Goal: Transaction & Acquisition: Purchase product/service

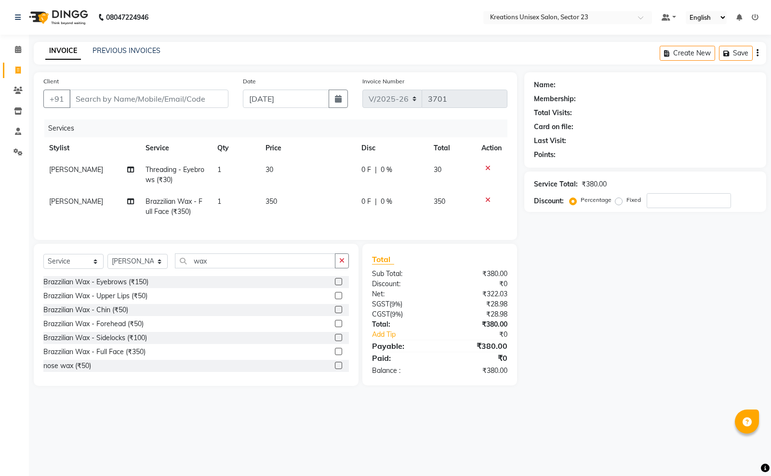
select select "6161"
select select "service"
select select "45419"
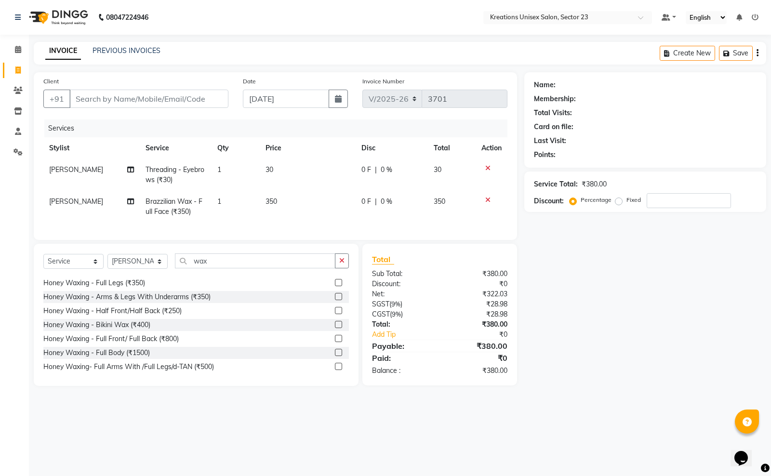
scroll to position [241, 0]
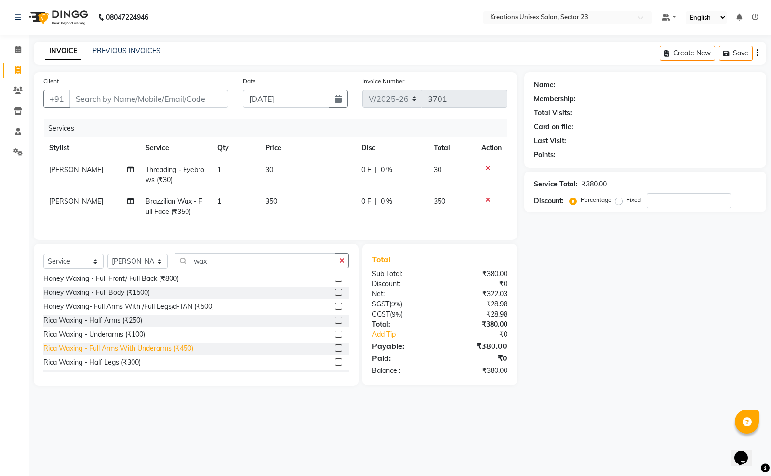
click at [181, 354] on div "Rica Waxing - Full Arms With Underarms (₹450)" at bounding box center [118, 348] width 150 height 10
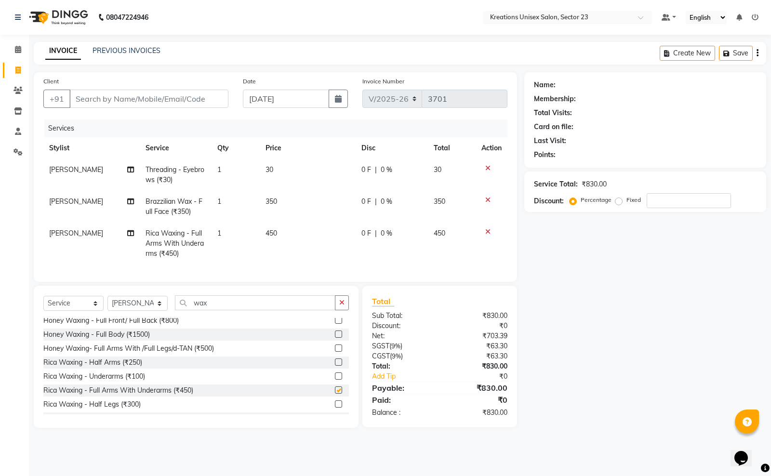
checkbox input "false"
click at [277, 238] on td "450" at bounding box center [308, 244] width 96 height 42
select select "45419"
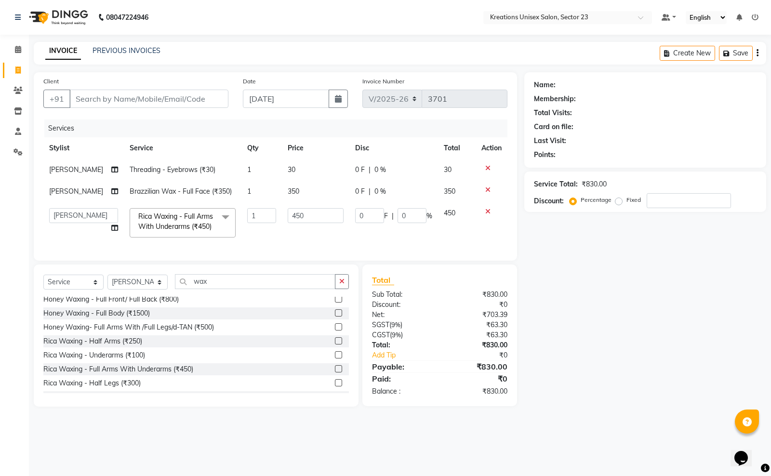
click at [487, 210] on icon at bounding box center [487, 211] width 5 height 7
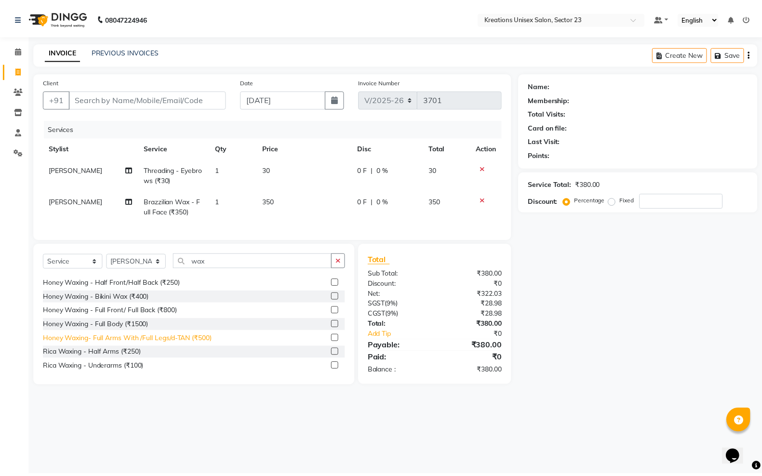
scroll to position [120, 0]
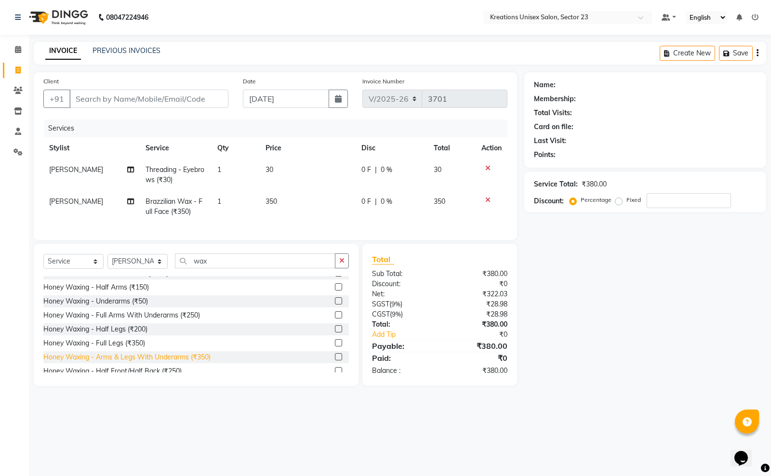
click at [188, 362] on div "Honey Waxing - Arms & Legs With Underarms (₹350)" at bounding box center [126, 357] width 167 height 10
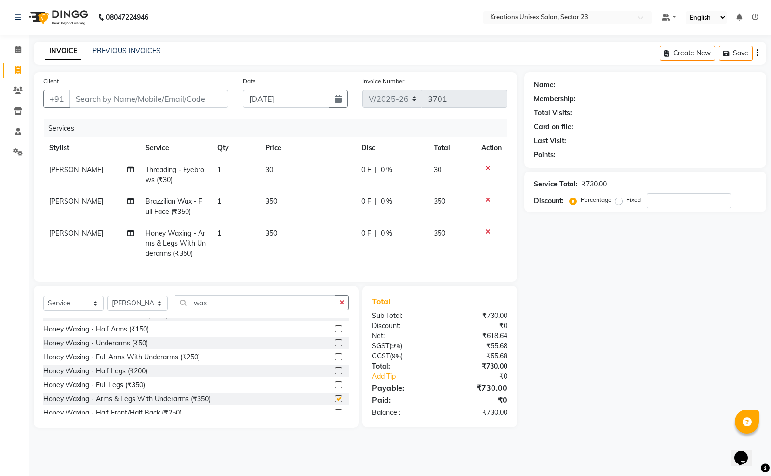
checkbox input "false"
click at [297, 241] on td "350" at bounding box center [308, 244] width 96 height 42
select select "45419"
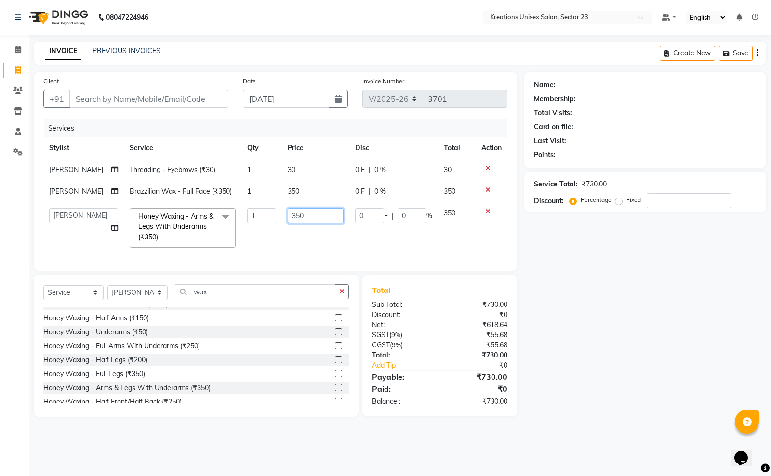
click at [310, 216] on input "350" at bounding box center [316, 215] width 56 height 15
type input "3"
type input "400"
click at [551, 366] on div "Name: Membership: Total Visits: Card on file: Last Visit: Points: Service Total…" at bounding box center [648, 244] width 249 height 344
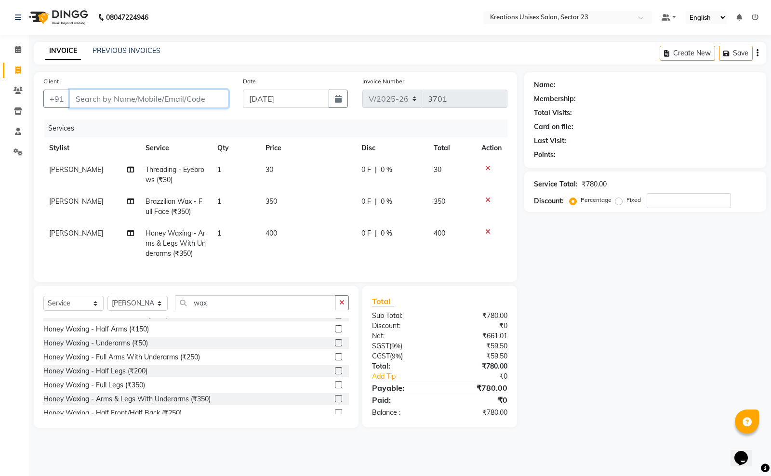
click at [155, 96] on input "Client" at bounding box center [148, 99] width 159 height 18
type input "9"
type input "0"
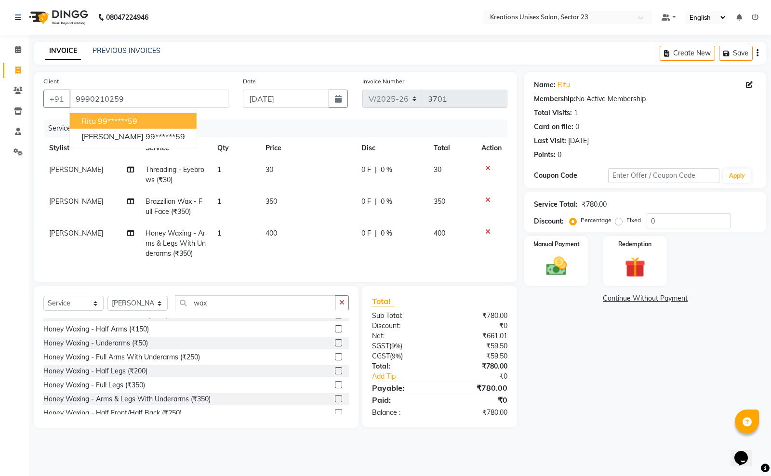
click at [152, 113] on button "ritu 99******59" at bounding box center [133, 120] width 127 height 15
type input "99******59"
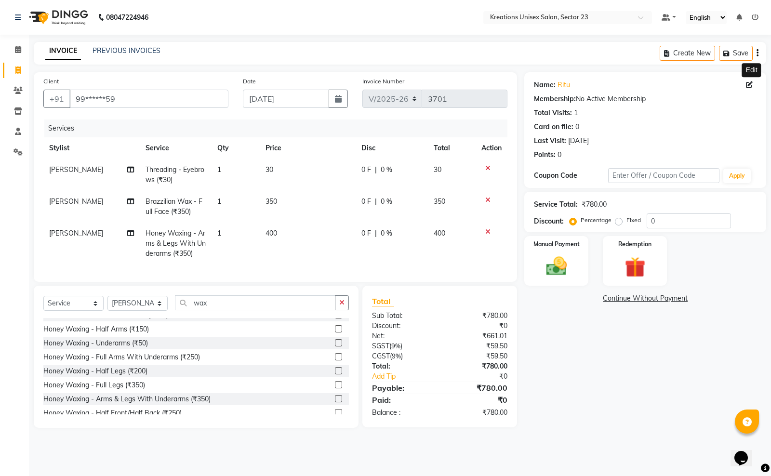
click at [748, 83] on icon at bounding box center [749, 84] width 7 height 7
select select "[DEMOGRAPHIC_DATA]"
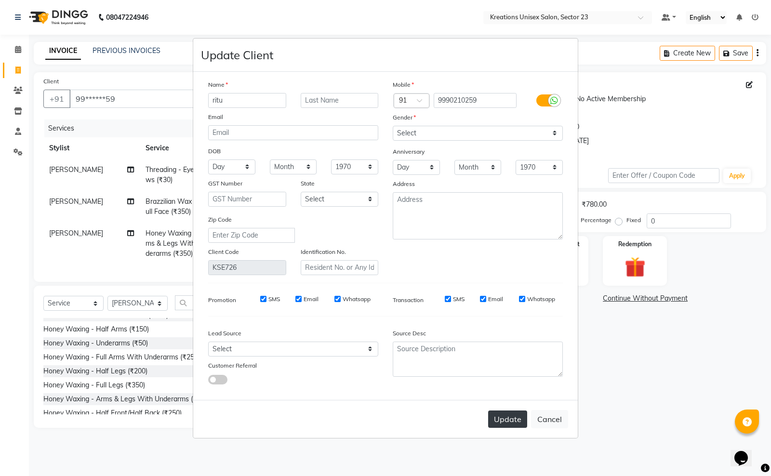
click at [504, 418] on button "Update" at bounding box center [507, 418] width 39 height 17
select select
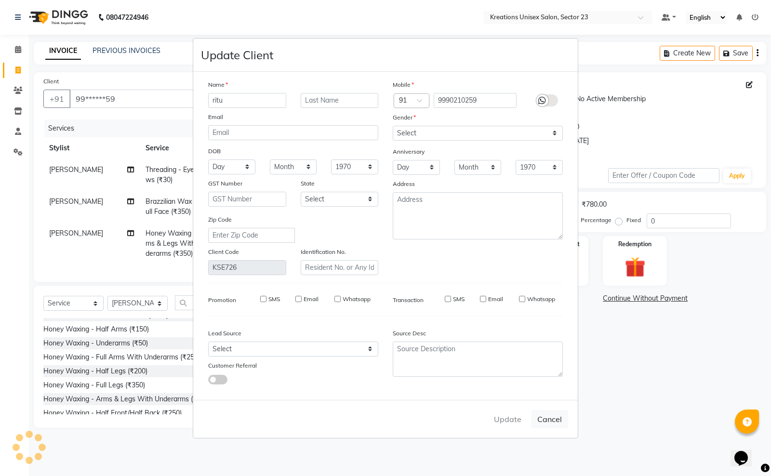
select select
checkbox input "false"
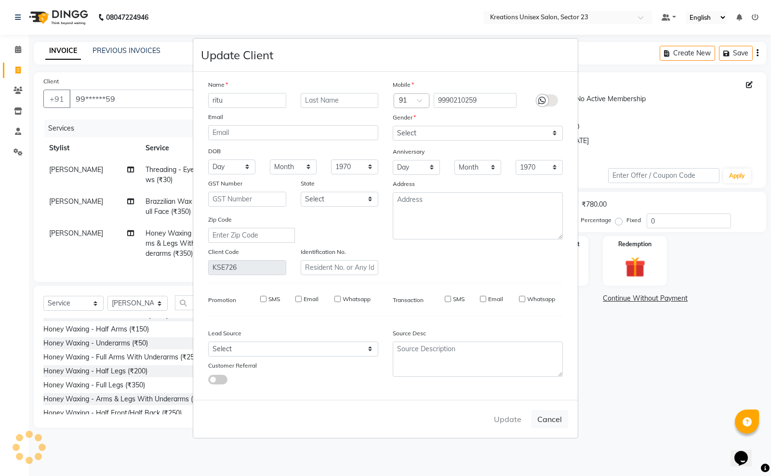
checkbox input "false"
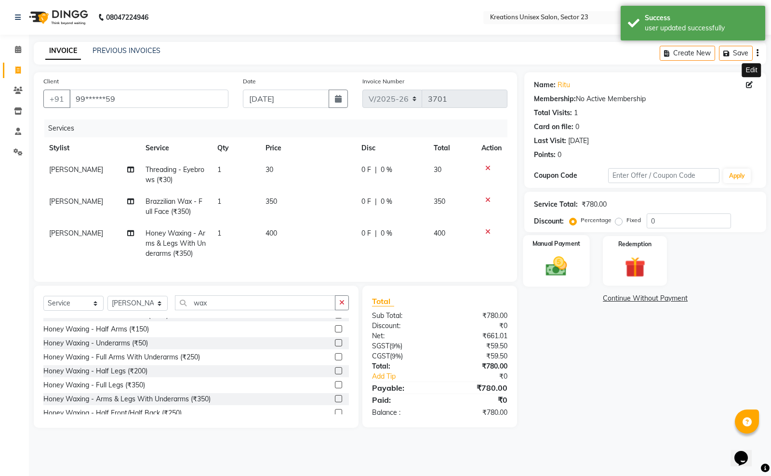
click at [568, 263] on img at bounding box center [556, 266] width 35 height 25
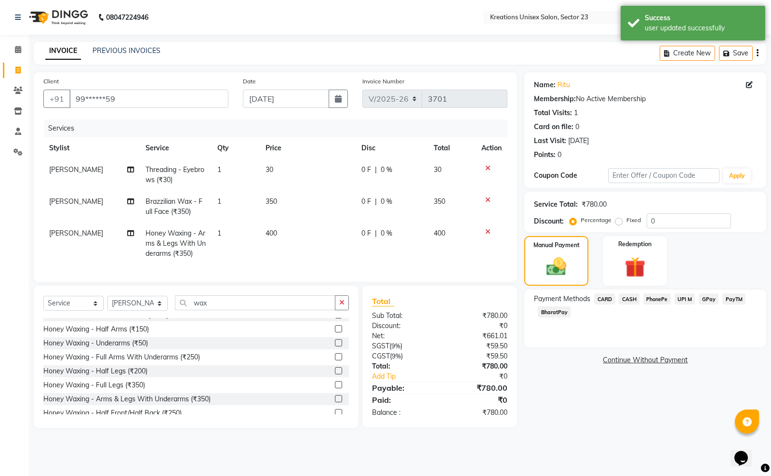
click at [629, 299] on span "CASH" at bounding box center [628, 298] width 21 height 11
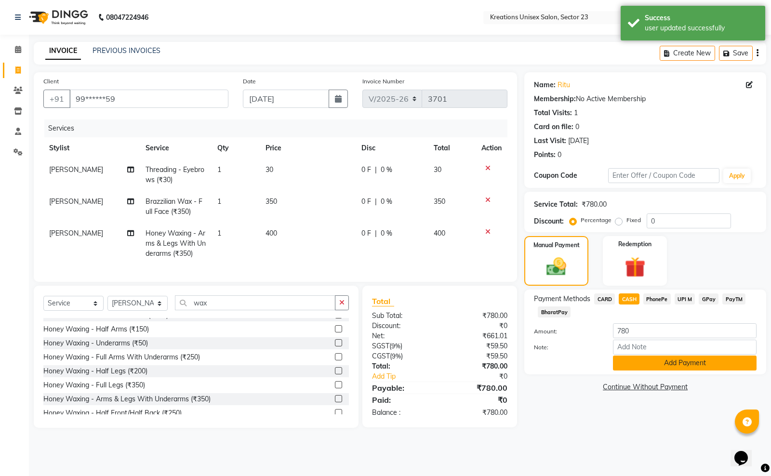
click at [630, 357] on button "Add Payment" at bounding box center [685, 362] width 144 height 15
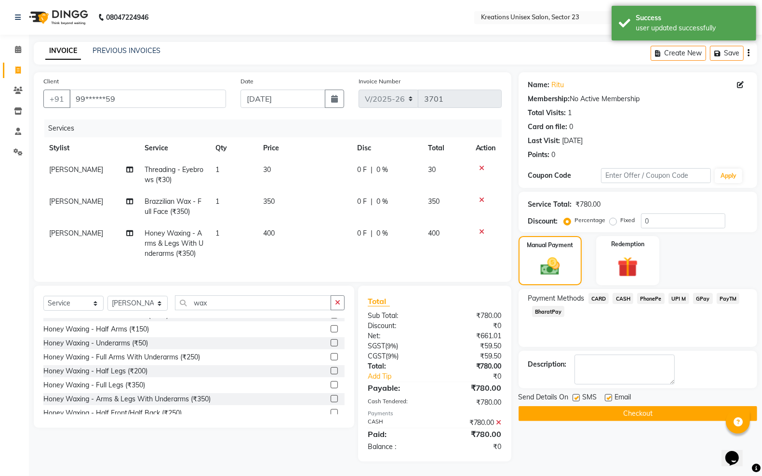
click at [574, 399] on label at bounding box center [575, 397] width 7 height 7
click at [574, 399] on input "checkbox" at bounding box center [575, 398] width 6 height 6
checkbox input "false"
click at [607, 396] on label at bounding box center [608, 397] width 7 height 7
click at [607, 396] on input "checkbox" at bounding box center [608, 398] width 6 height 6
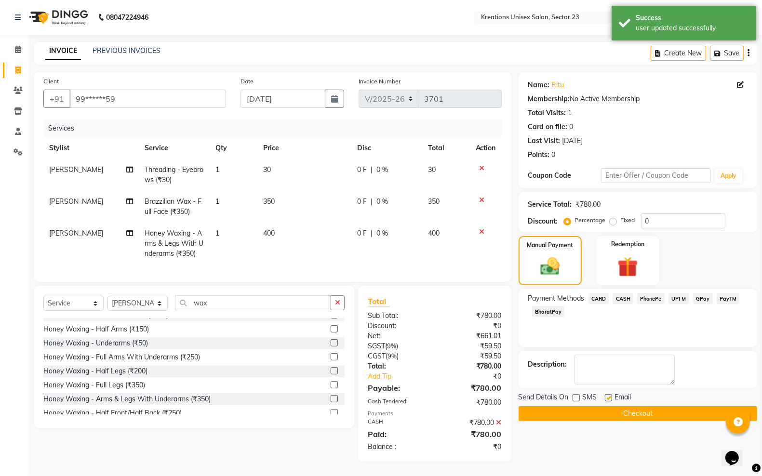
checkbox input "false"
click at [594, 417] on button "Checkout" at bounding box center [637, 413] width 238 height 15
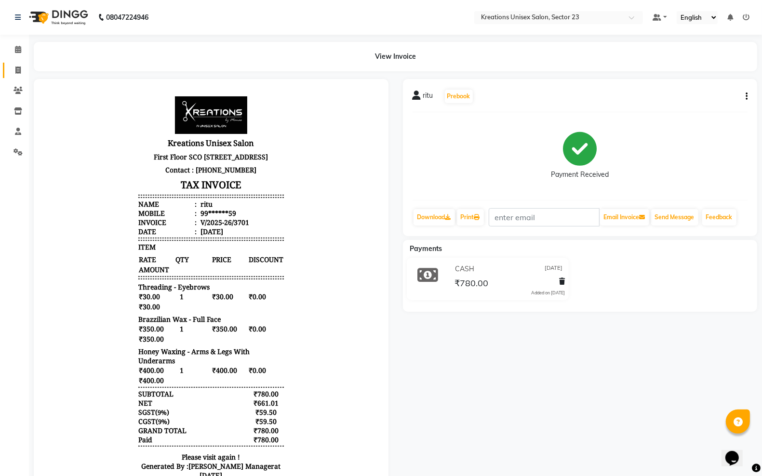
click at [22, 77] on link "Invoice" at bounding box center [14, 71] width 23 height 16
select select "service"
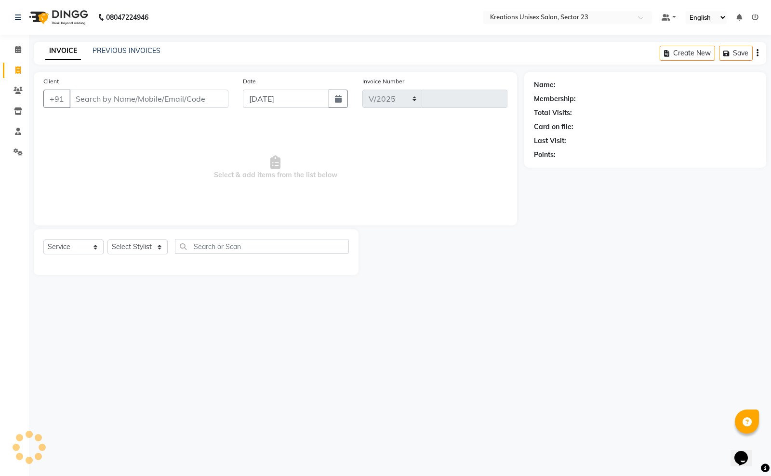
select select "6161"
type input "3702"
click at [124, 104] on input "Client" at bounding box center [148, 99] width 159 height 18
click at [160, 249] on select "Select Stylist [PERSON_NAME] [PERSON_NAME] [PERSON_NAME] Sir [PERSON_NAME] [PER…" at bounding box center [137, 246] width 60 height 15
select select "45416"
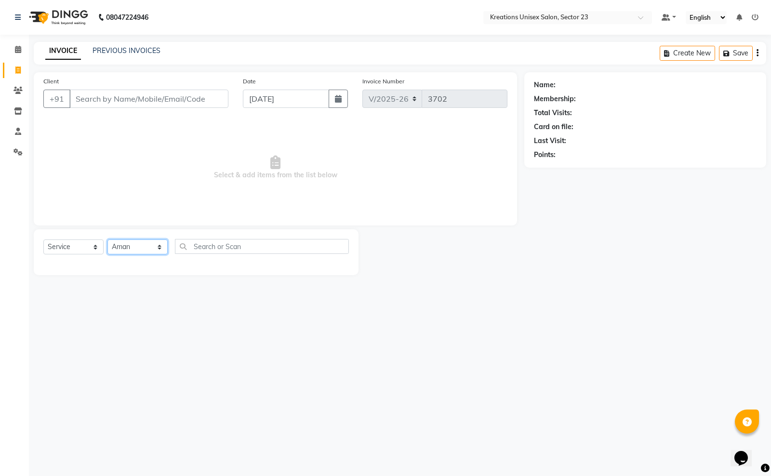
click at [107, 239] on select "Select Stylist [PERSON_NAME] [PERSON_NAME] [PERSON_NAME] Sir [PERSON_NAME] [PER…" at bounding box center [137, 246] width 60 height 15
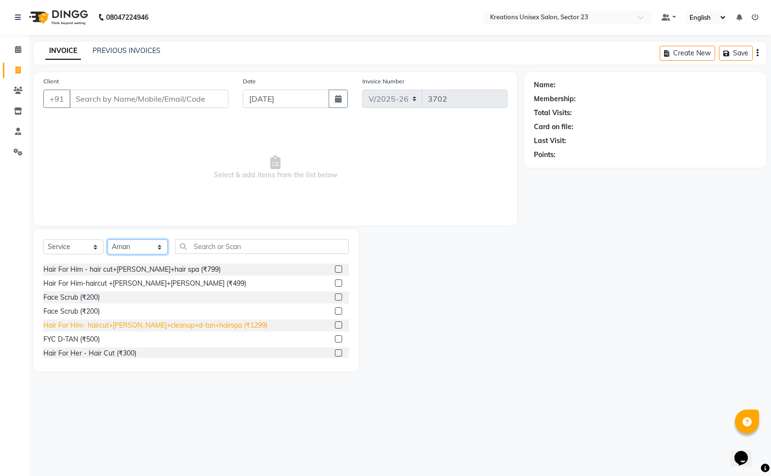
scroll to position [421, 0]
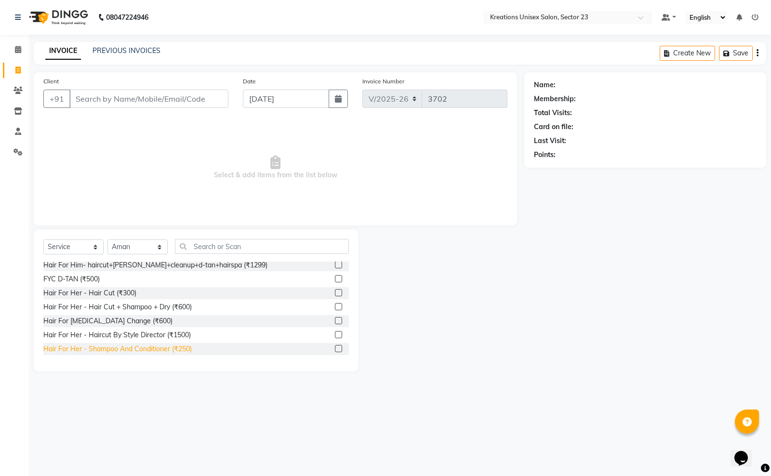
click at [174, 346] on div "Hair For Her - Shampoo And Conditioner (₹250)" at bounding box center [117, 349] width 148 height 10
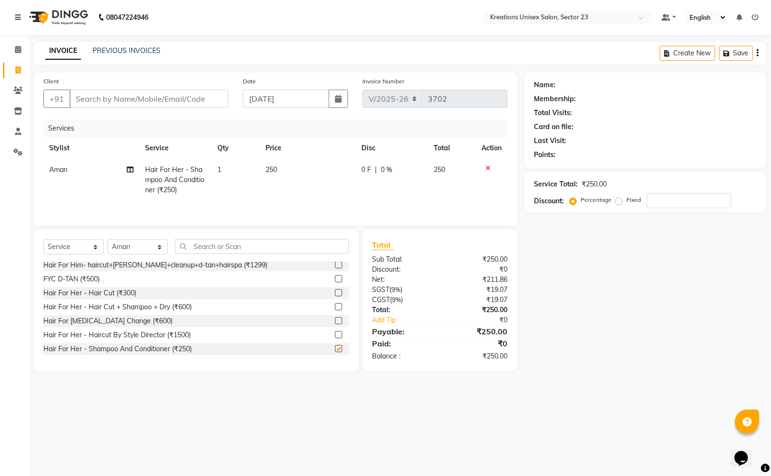
checkbox input "false"
click at [173, 102] on input "Client" at bounding box center [148, 99] width 159 height 18
type input "9"
type input "0"
type input "9999284288"
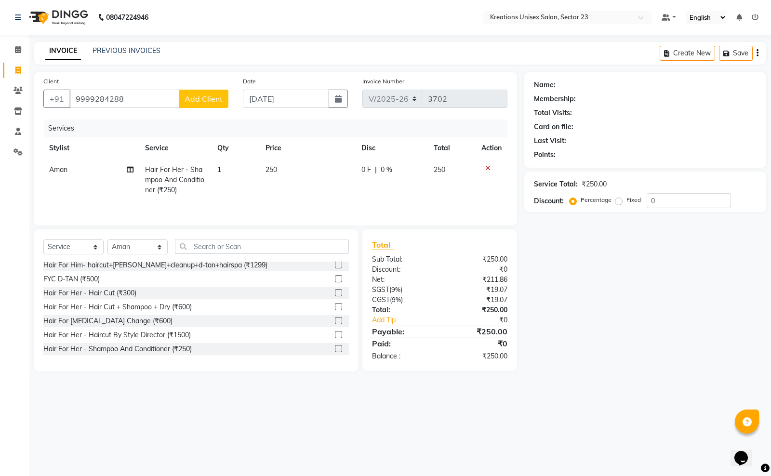
click at [204, 100] on span "Add Client" at bounding box center [203, 99] width 38 height 10
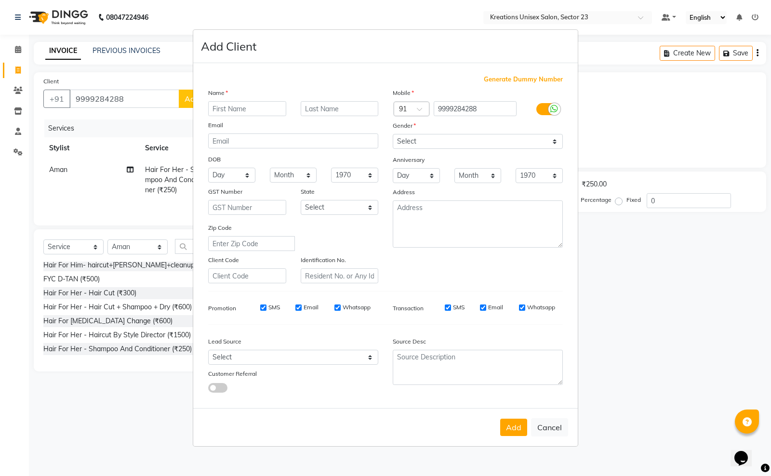
click at [273, 113] on input "text" at bounding box center [247, 108] width 78 height 15
type input "Shweta"
click at [429, 140] on select "Select [DEMOGRAPHIC_DATA] [DEMOGRAPHIC_DATA] Other Prefer Not To Say" at bounding box center [478, 141] width 170 height 15
select select "[DEMOGRAPHIC_DATA]"
click at [393, 135] on select "Select [DEMOGRAPHIC_DATA] [DEMOGRAPHIC_DATA] Other Prefer Not To Say" at bounding box center [478, 141] width 170 height 15
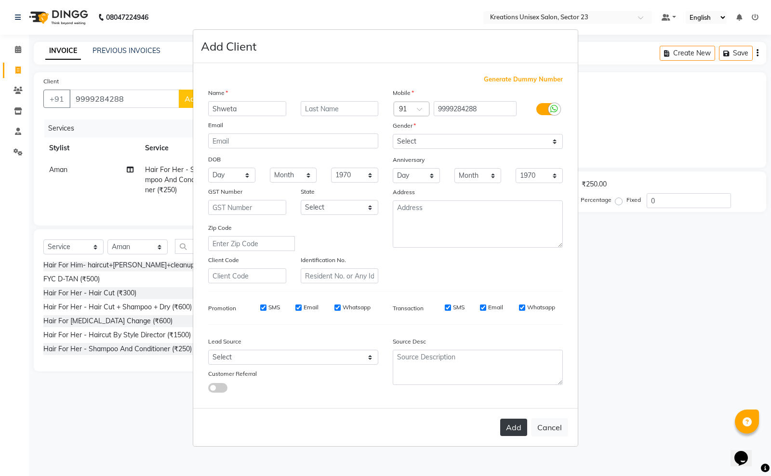
click at [513, 423] on button "Add" at bounding box center [513, 427] width 27 height 17
type input "99******88"
select select
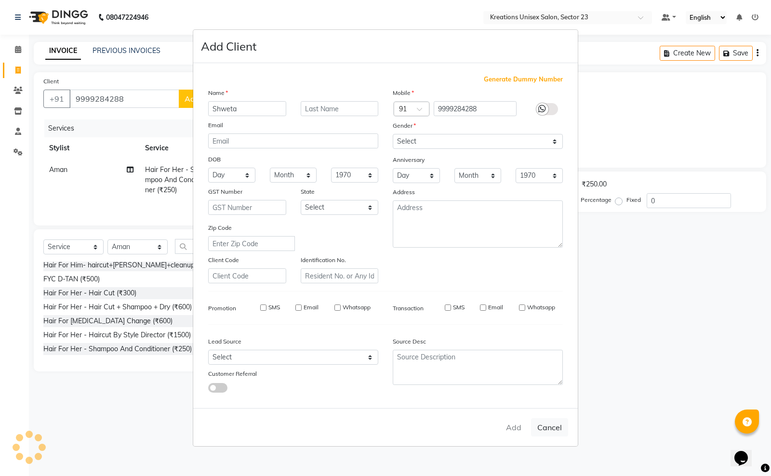
select select
checkbox input "false"
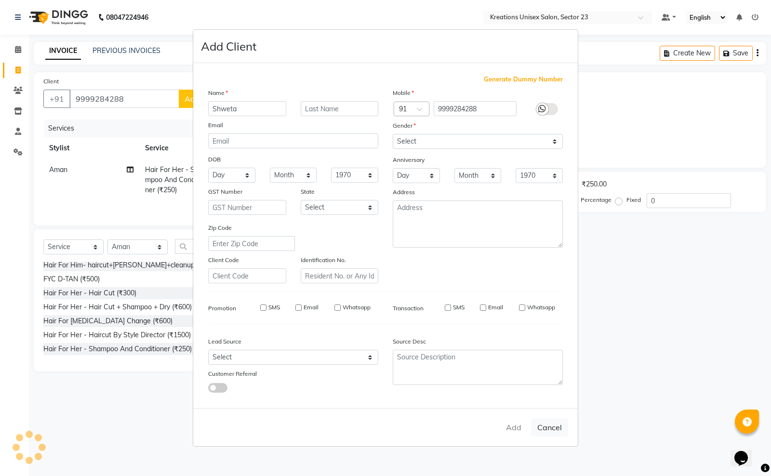
checkbox input "false"
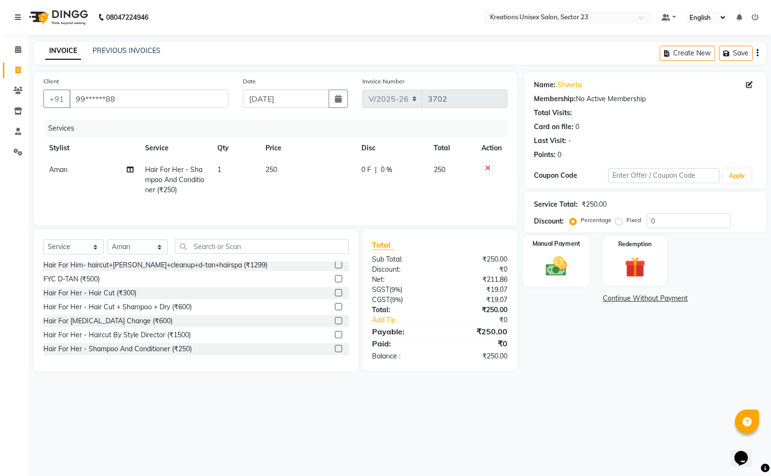
click at [545, 273] on img at bounding box center [556, 266] width 35 height 25
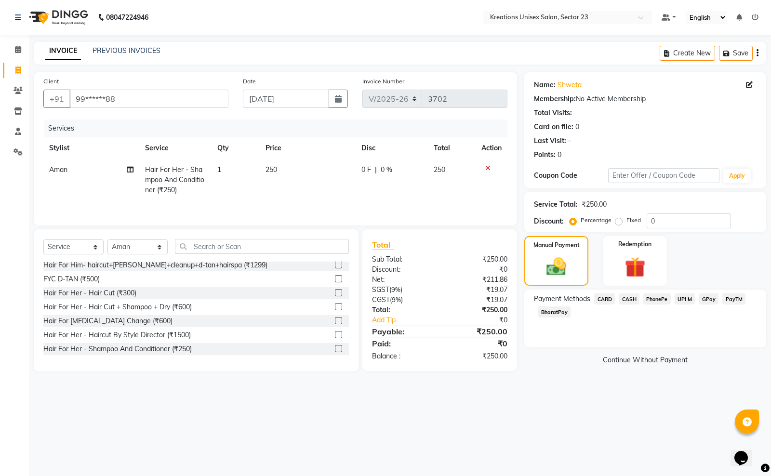
click at [730, 295] on span "PayTM" at bounding box center [733, 298] width 23 height 11
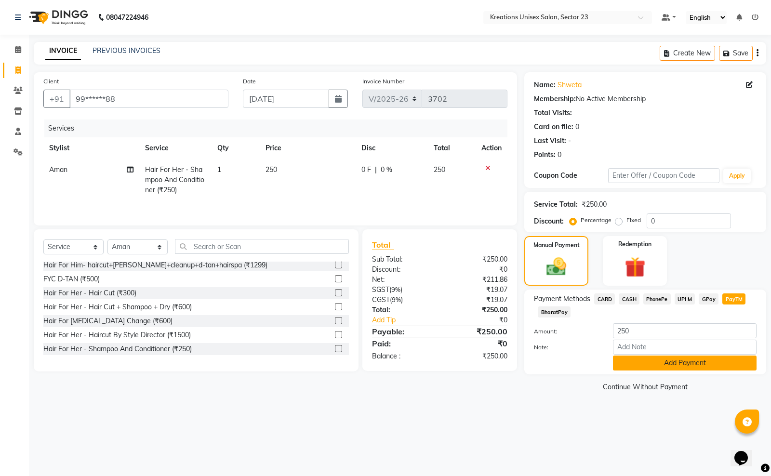
click at [648, 365] on button "Add Payment" at bounding box center [685, 362] width 144 height 15
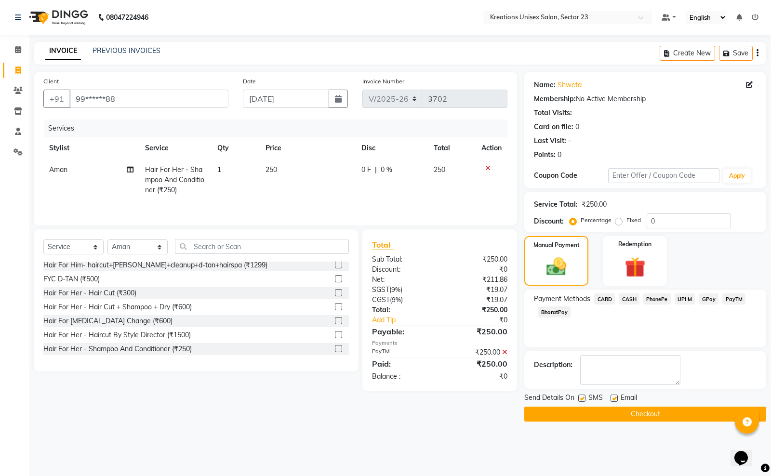
click at [586, 418] on button "Checkout" at bounding box center [645, 414] width 242 height 15
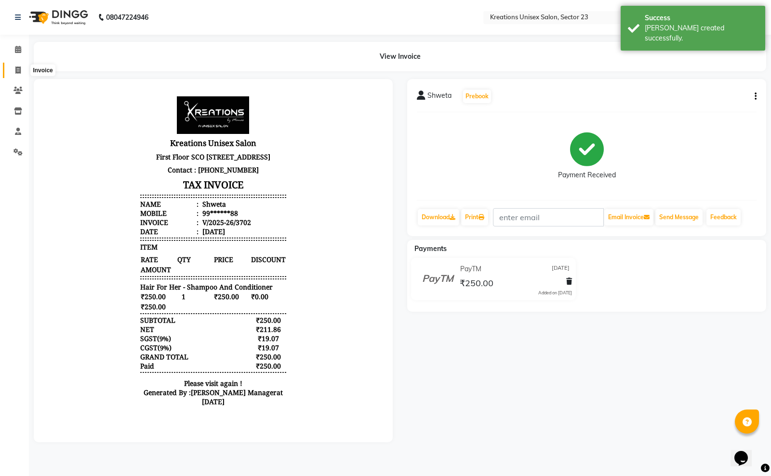
click at [22, 75] on span at bounding box center [18, 70] width 17 height 11
select select "service"
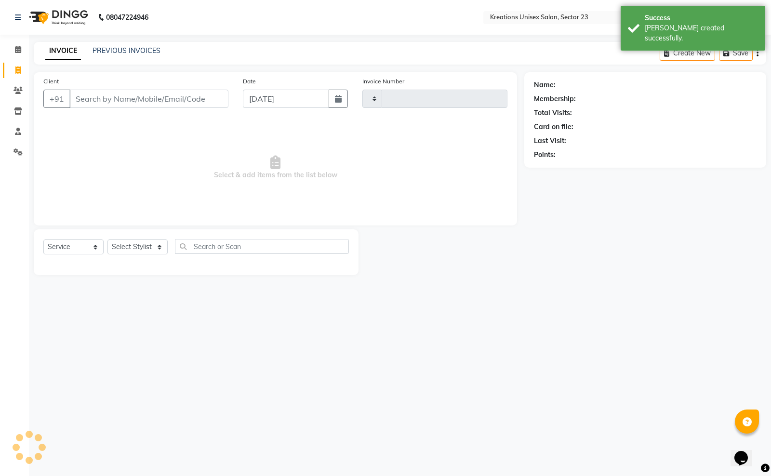
type input "3703"
select select "6161"
click at [126, 101] on input "Client" at bounding box center [148, 99] width 159 height 18
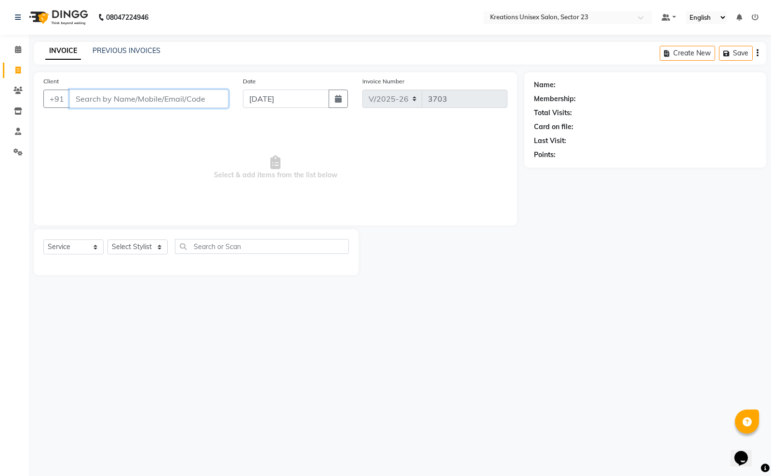
click at [138, 106] on input "Client" at bounding box center [148, 99] width 159 height 18
click at [148, 247] on select "Select Stylist [PERSON_NAME] [PERSON_NAME] [PERSON_NAME] Sir [PERSON_NAME] [PER…" at bounding box center [137, 246] width 60 height 15
select select "45412"
click at [107, 239] on select "Select Stylist [PERSON_NAME] [PERSON_NAME] [PERSON_NAME] Sir [PERSON_NAME] [PER…" at bounding box center [137, 246] width 60 height 15
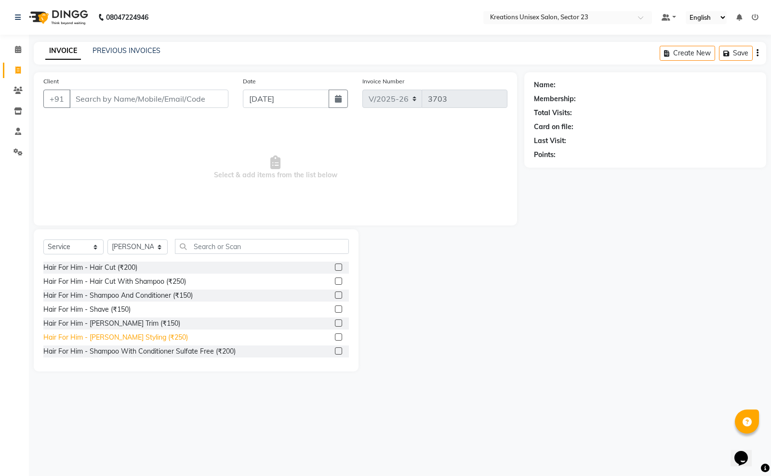
click at [131, 339] on div "Hair For Him - [PERSON_NAME] Styling (₹250)" at bounding box center [115, 337] width 145 height 10
checkbox input "false"
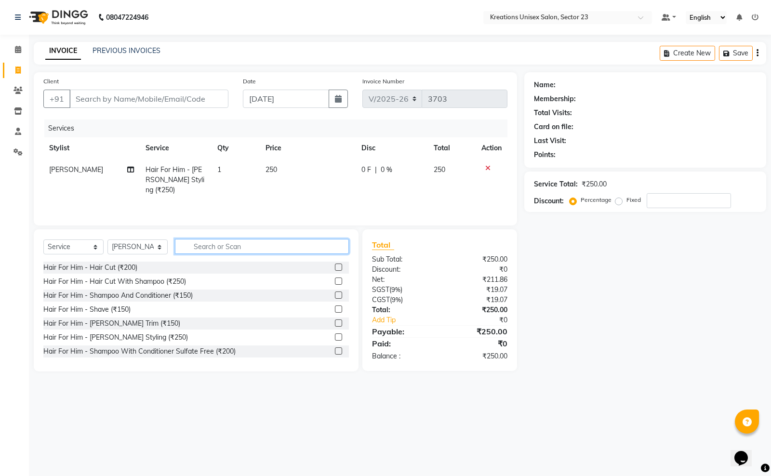
click at [233, 247] on input "text" at bounding box center [262, 246] width 174 height 15
type input "be"
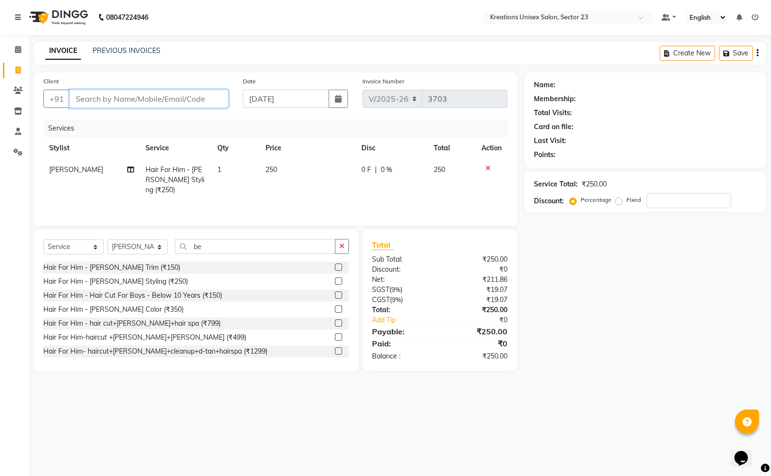
click at [153, 96] on input "Client" at bounding box center [148, 99] width 159 height 18
type input "7"
type input "0"
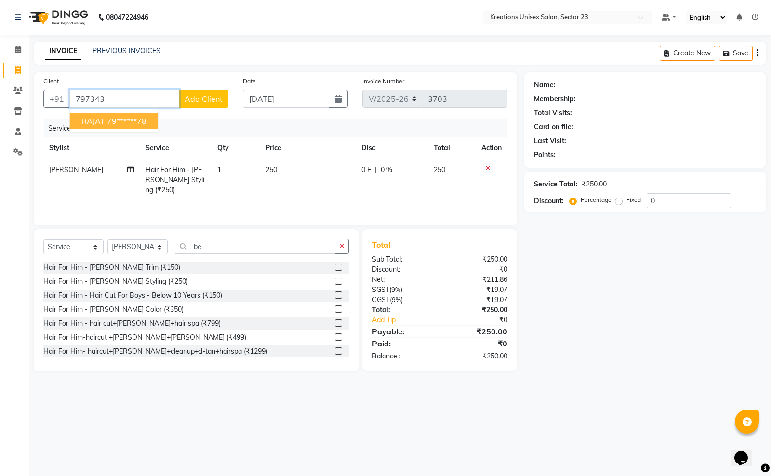
click at [140, 124] on ngb-highlight "79******78" at bounding box center [126, 121] width 39 height 10
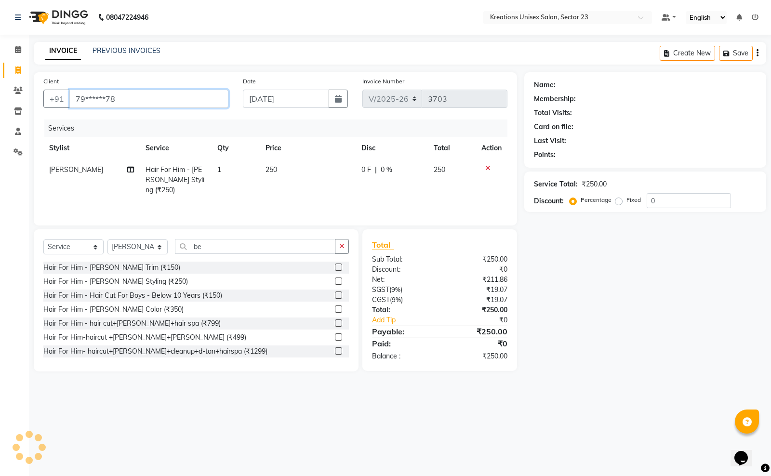
type input "79******78"
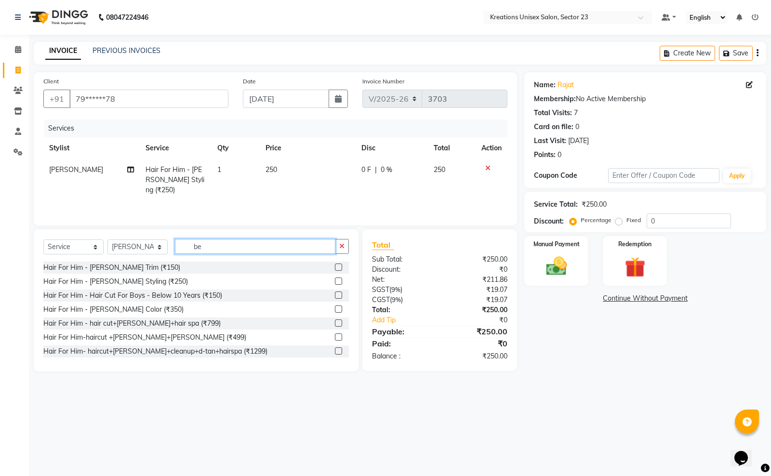
click at [217, 248] on input "be" at bounding box center [255, 246] width 160 height 15
type input "b"
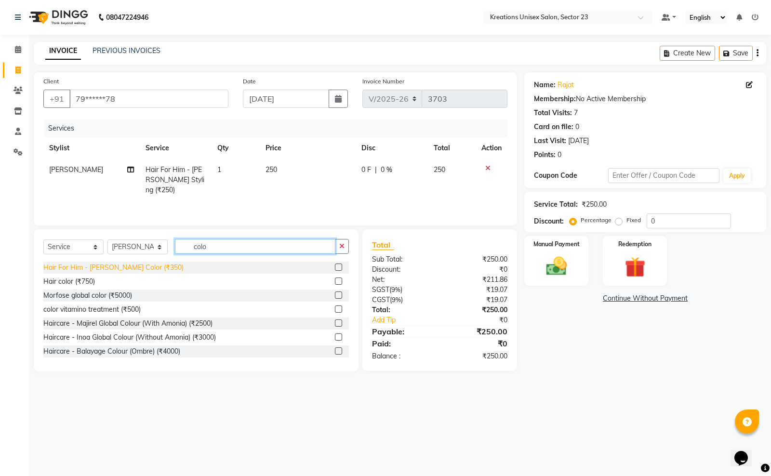
type input "colo"
click at [123, 270] on div "Hair For Him - [PERSON_NAME] Color (₹350)" at bounding box center [113, 268] width 140 height 10
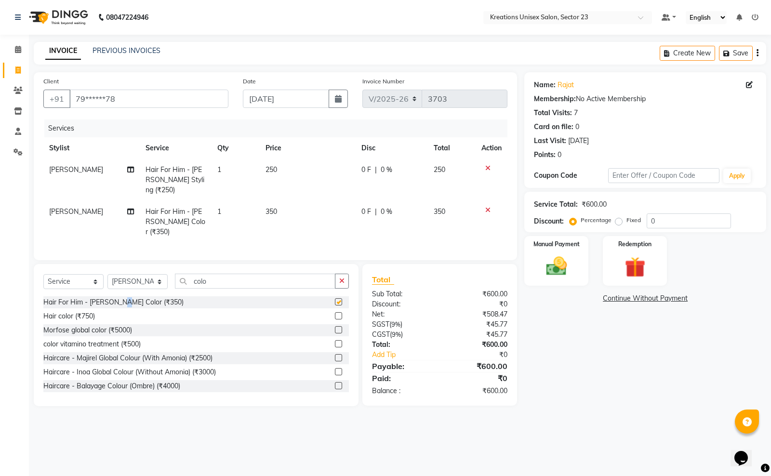
checkbox input "false"
click at [278, 201] on td "350" at bounding box center [308, 222] width 96 height 42
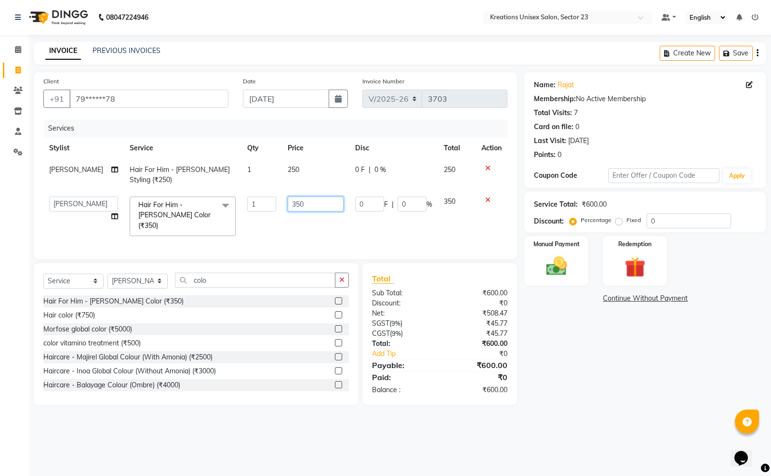
click at [288, 203] on input "350" at bounding box center [316, 204] width 56 height 15
type input "450"
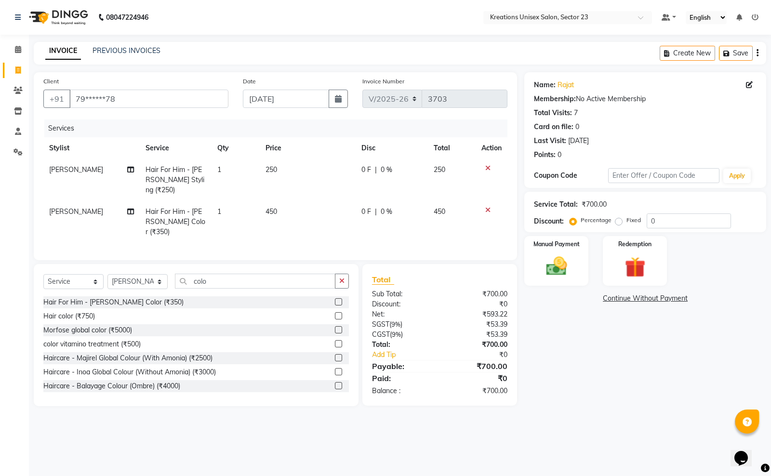
click at [548, 395] on main "INVOICE PREVIOUS INVOICES Create New Save Client +91 79******78 Date [DATE] Inv…" at bounding box center [400, 231] width 742 height 379
click at [487, 167] on icon at bounding box center [487, 168] width 5 height 7
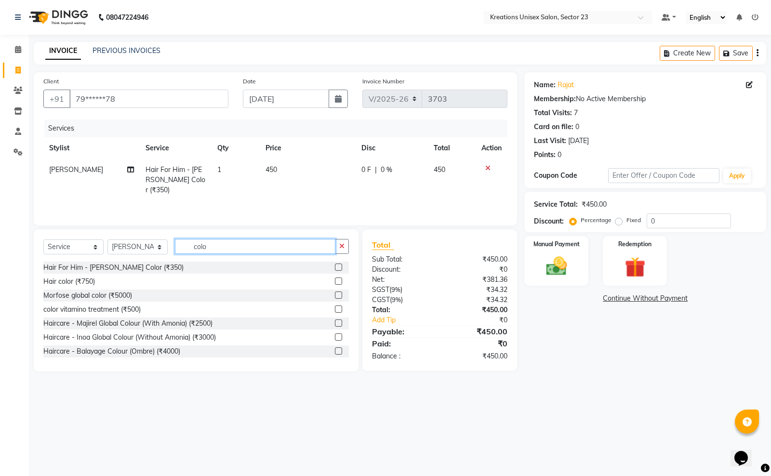
click at [213, 242] on input "colo" at bounding box center [255, 246] width 160 height 15
type input "c"
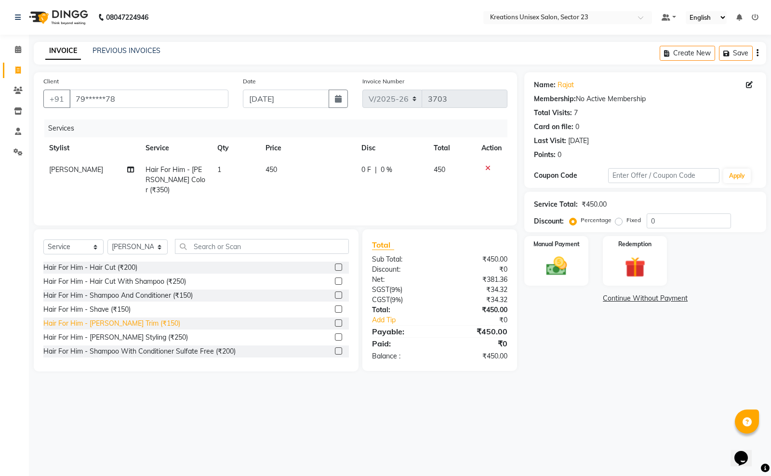
drag, startPoint x: 131, startPoint y: 323, endPoint x: 321, endPoint y: 333, distance: 190.6
click at [131, 323] on div "Hair For Him - [PERSON_NAME] Trim (₹150)" at bounding box center [111, 323] width 137 height 10
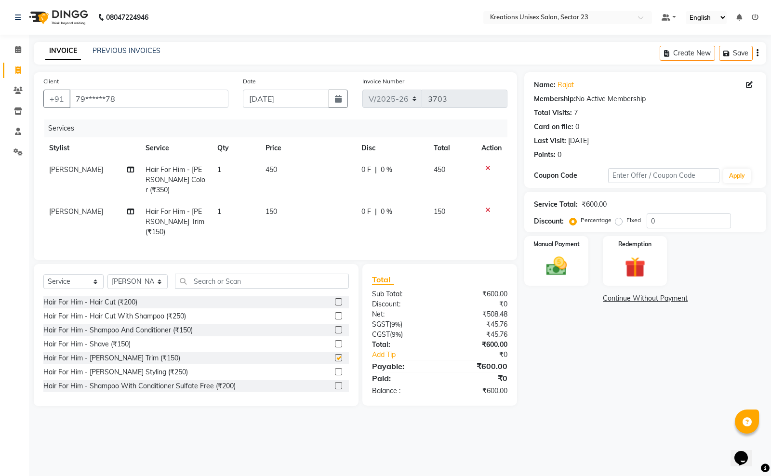
checkbox input "false"
click at [565, 265] on img at bounding box center [556, 266] width 35 height 25
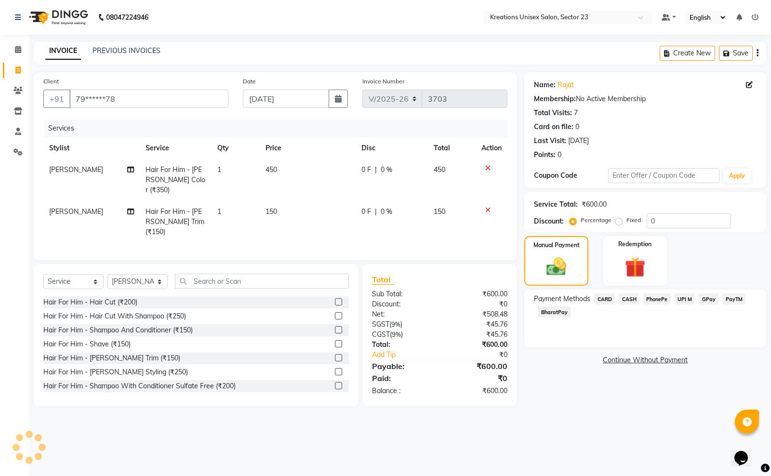
click at [731, 295] on span "PayTM" at bounding box center [733, 298] width 23 height 11
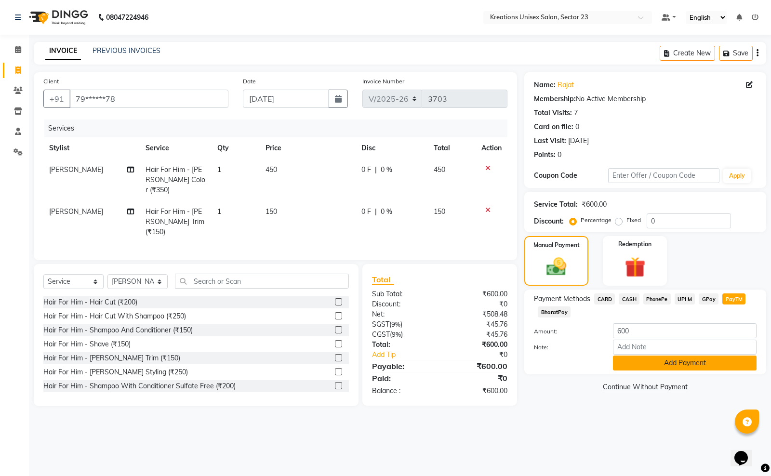
click at [669, 362] on button "Add Payment" at bounding box center [685, 362] width 144 height 15
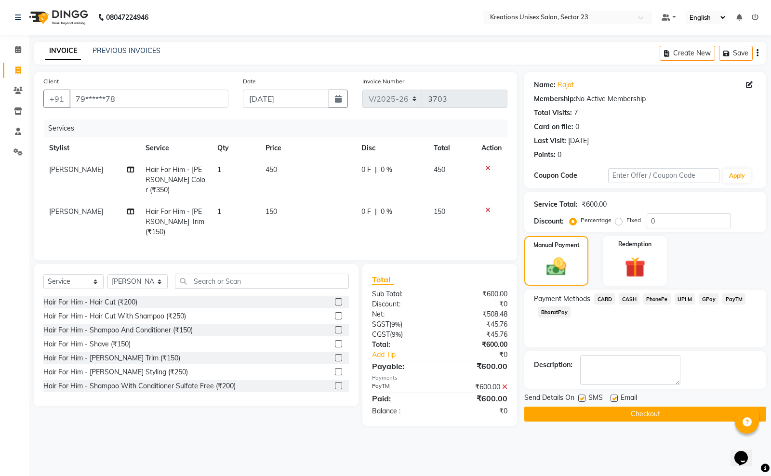
click at [574, 424] on main "INVOICE PREVIOUS INVOICES Create New Save Client +91 79******78 Date [DATE] Inv…" at bounding box center [400, 241] width 742 height 398
click at [574, 420] on button "Checkout" at bounding box center [645, 414] width 242 height 15
